Goal: Task Accomplishment & Management: Manage account settings

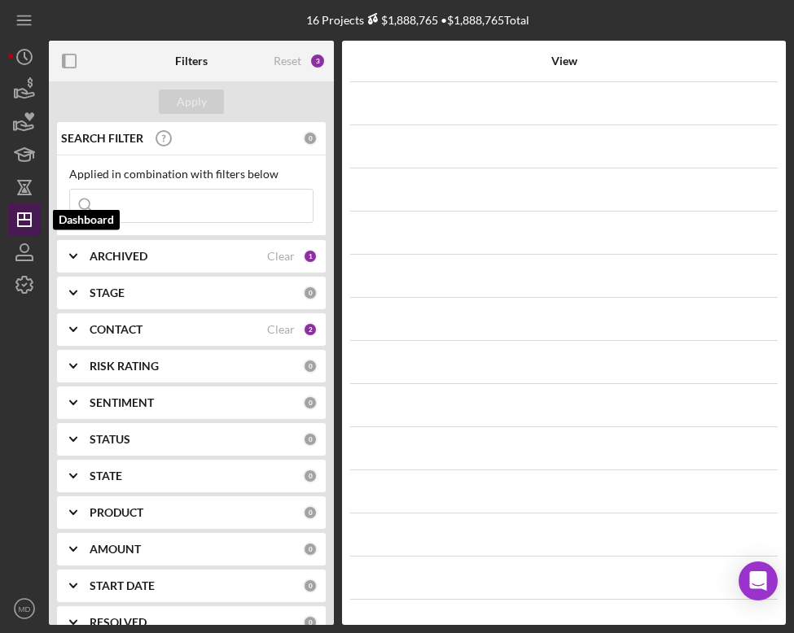
click at [30, 221] on polygon "button" at bounding box center [24, 219] width 13 height 13
click at [28, 225] on icon "Icon/Dashboard" at bounding box center [24, 219] width 41 height 41
click at [30, 227] on icon "Icon/Dashboard" at bounding box center [24, 219] width 41 height 41
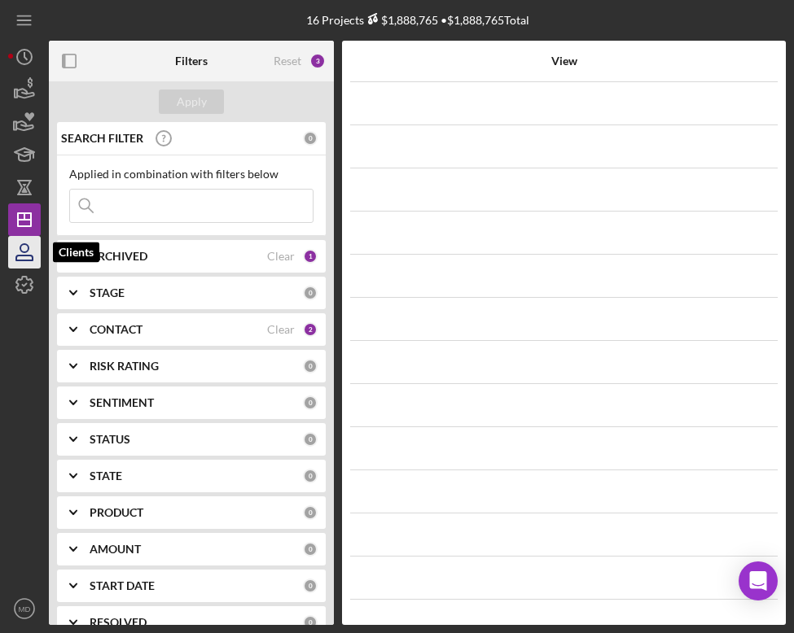
click at [29, 254] on icon "button" at bounding box center [24, 252] width 41 height 41
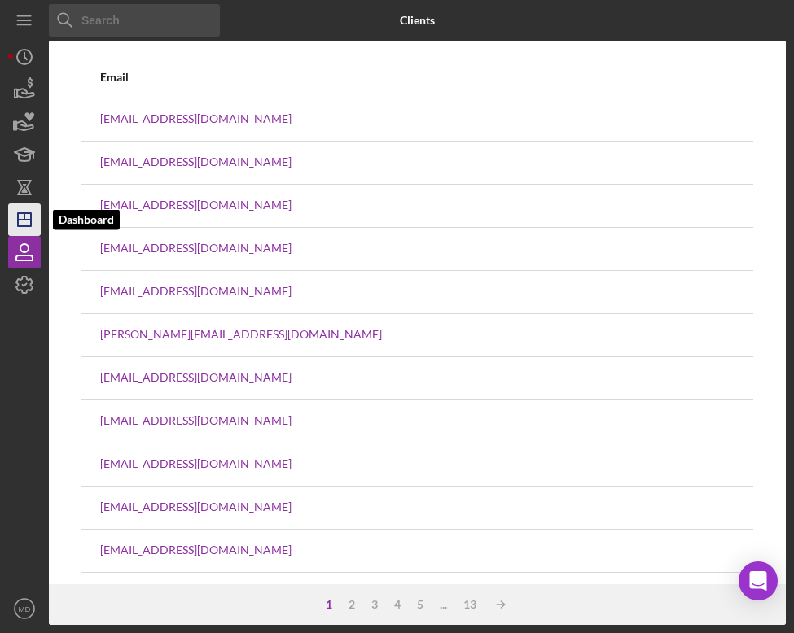
click at [21, 208] on icon "Icon/Dashboard" at bounding box center [24, 219] width 41 height 41
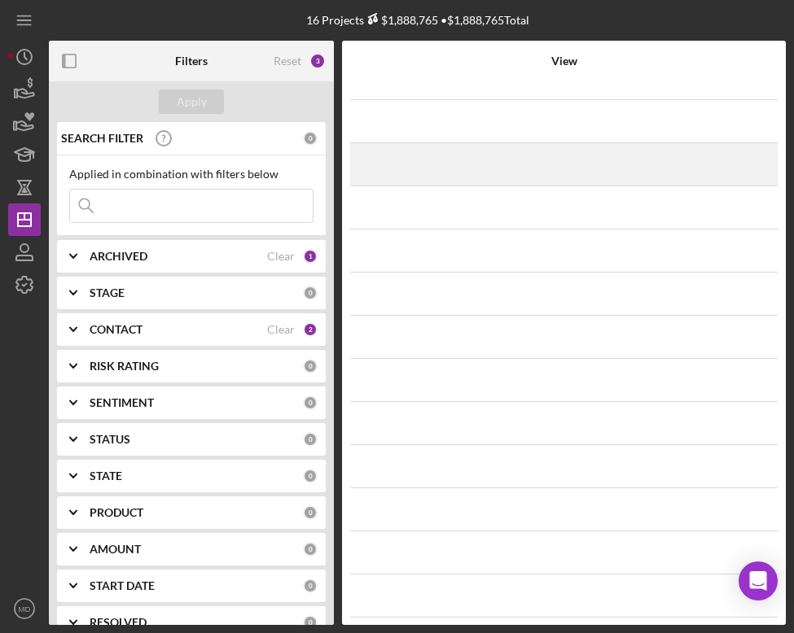
scroll to position [85, 0]
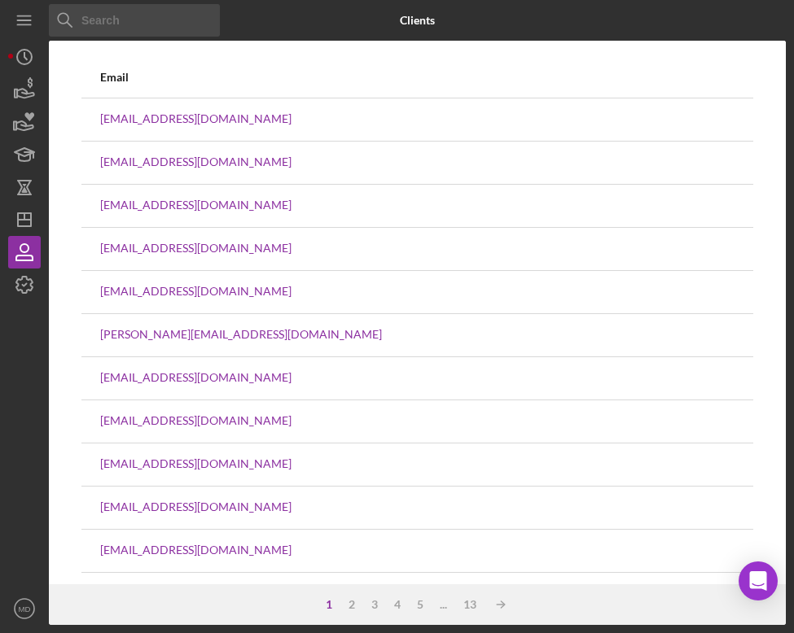
click at [414, 28] on div "Clients" at bounding box center [417, 20] width 35 height 41
click at [416, 19] on b "Clients" at bounding box center [417, 20] width 35 height 13
click at [29, 221] on icon "Icon/Dashboard" at bounding box center [24, 219] width 41 height 41
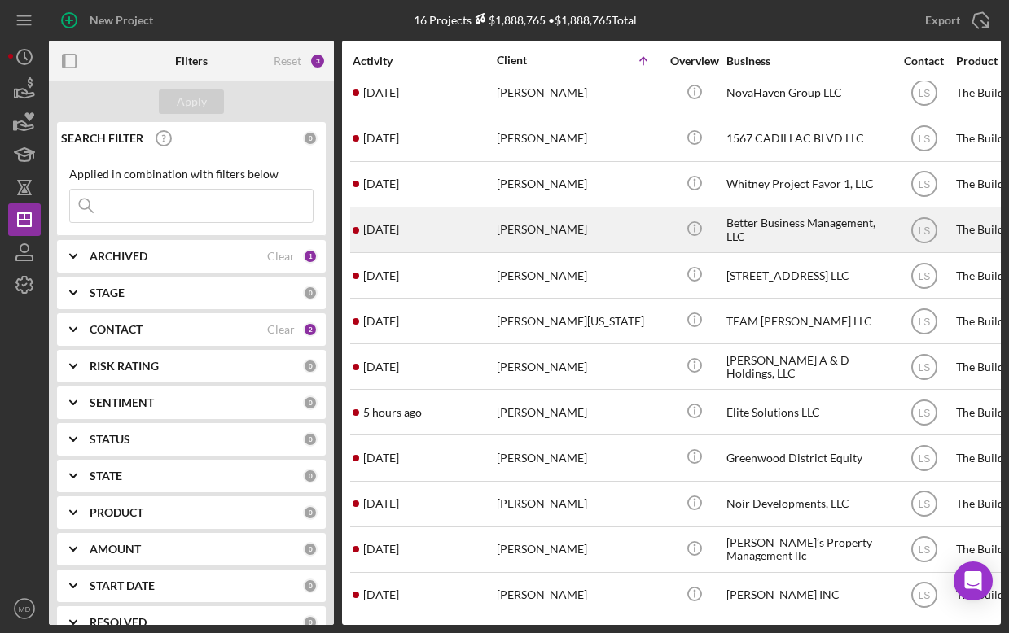
scroll to position [99, 0]
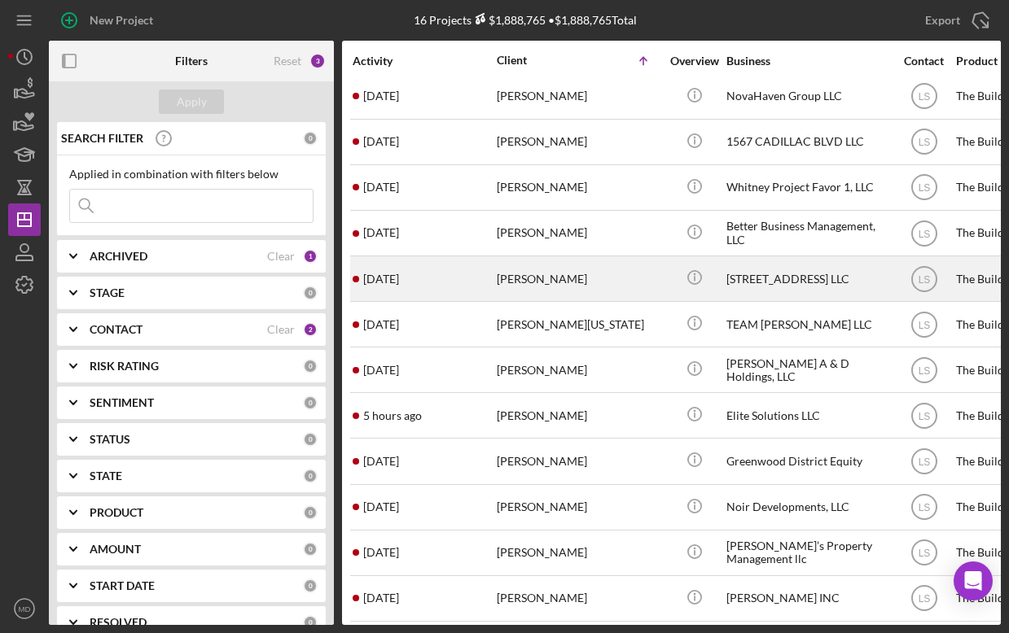
click at [760, 276] on div "4291 Elmhurst St LLC" at bounding box center [807, 278] width 163 height 43
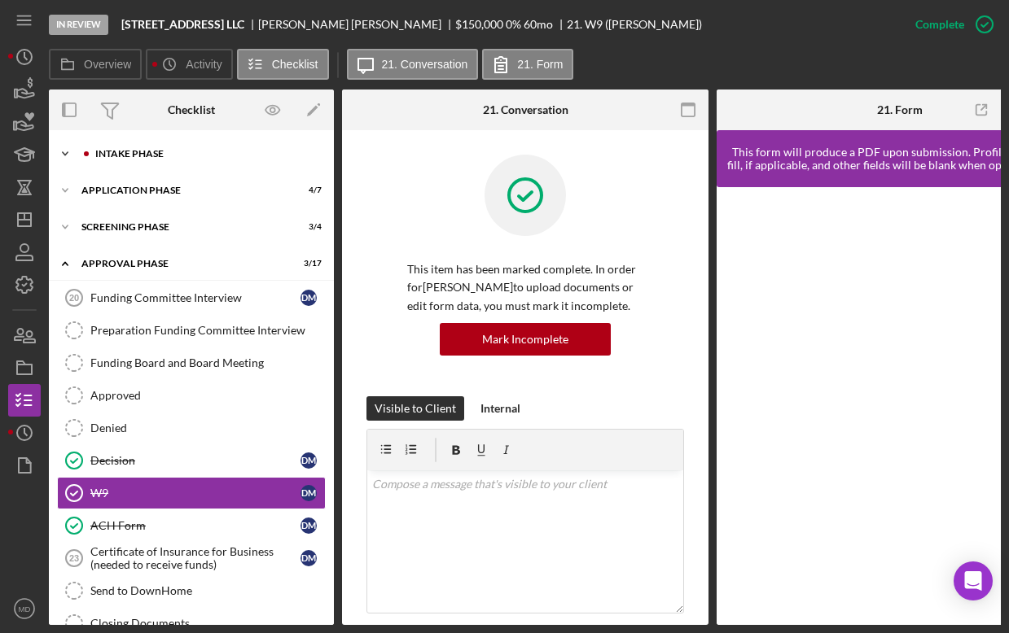
click at [171, 158] on div "Intake Phase" at bounding box center [201, 154] width 240 height 10
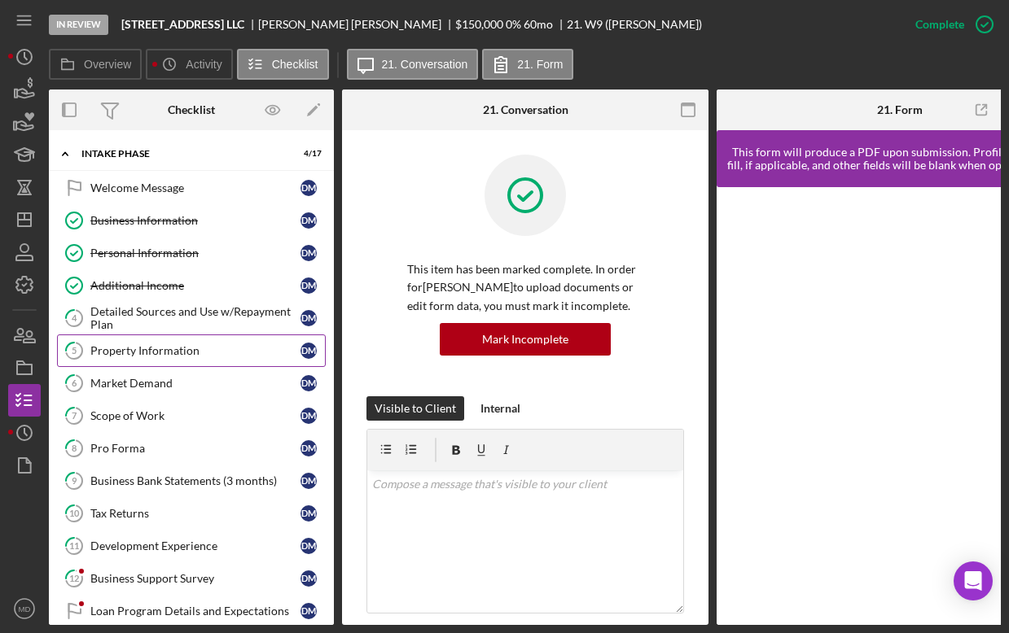
click at [216, 349] on div "Property Information" at bounding box center [195, 350] width 210 height 13
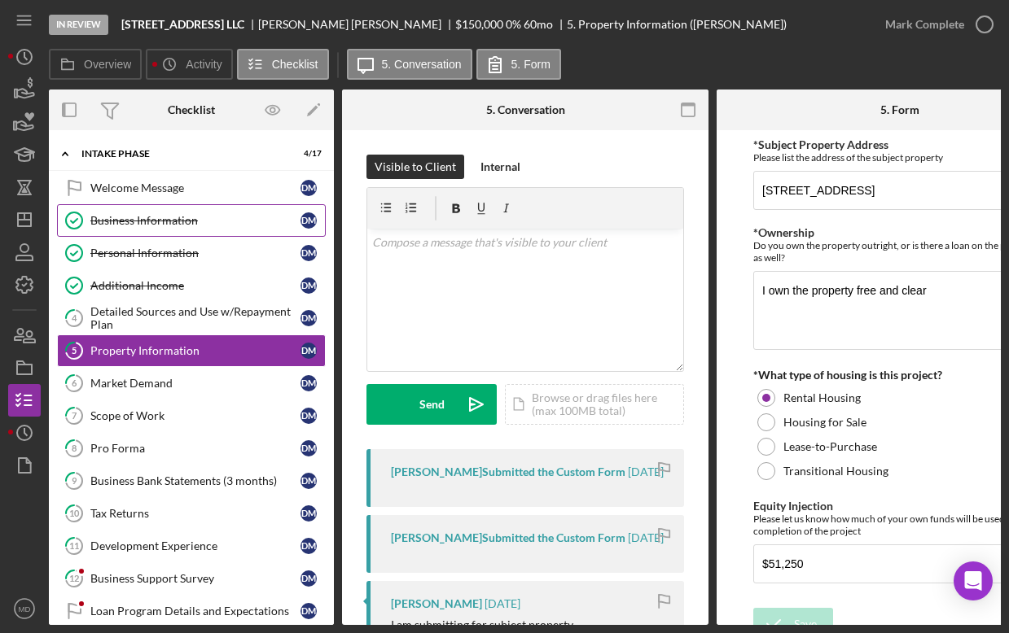
click at [134, 223] on div "Business Information" at bounding box center [195, 220] width 210 height 13
